Goal: Browse casually

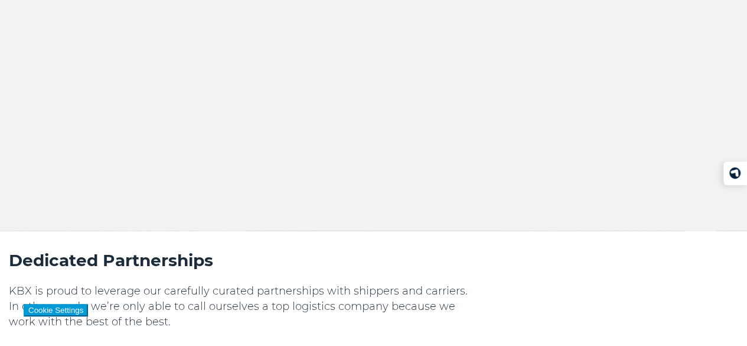
scroll to position [2616, 0]
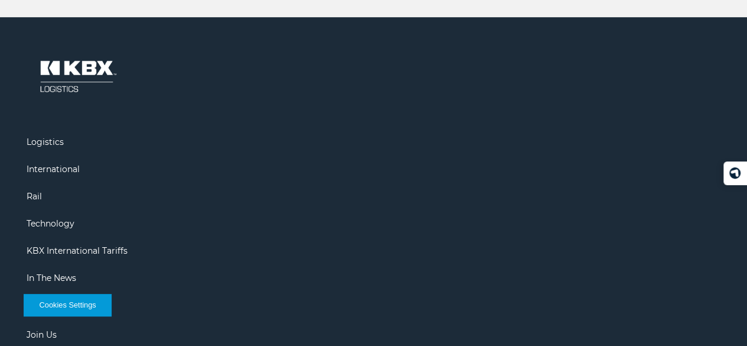
drag, startPoint x: 143, startPoint y: 322, endPoint x: 89, endPoint y: 321, distance: 54.3
copy p "KBX Logistics"
drag, startPoint x: 143, startPoint y: 323, endPoint x: 87, endPoint y: 322, distance: 55.5
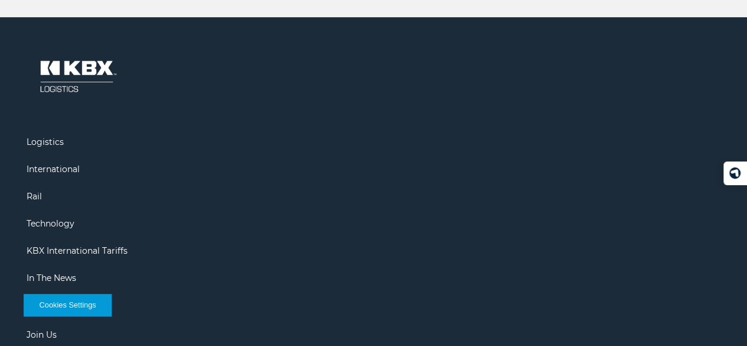
drag, startPoint x: 145, startPoint y: 319, endPoint x: 89, endPoint y: 318, distance: 56.7
copy p "KBX Logistics."
